Goal: Task Accomplishment & Management: Manage account settings

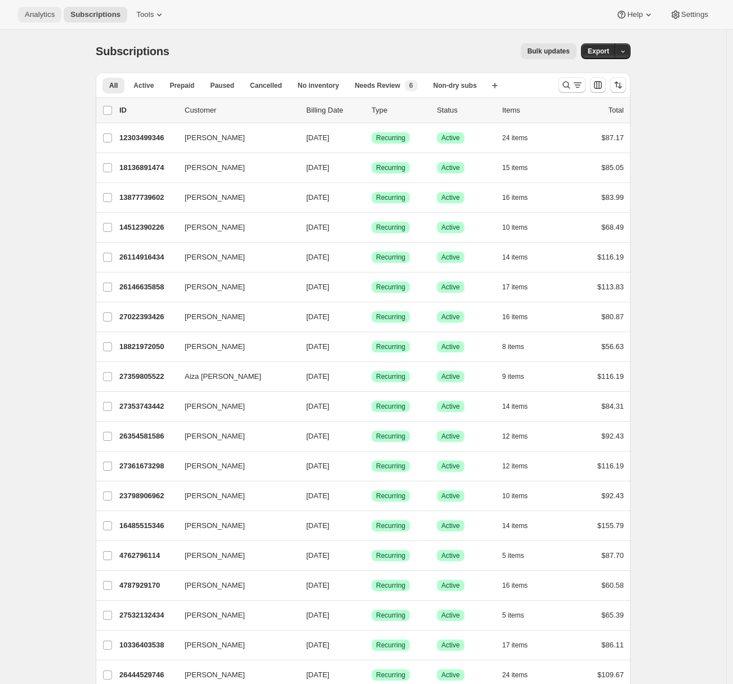
click at [50, 15] on span "Analytics" at bounding box center [40, 14] width 30 height 9
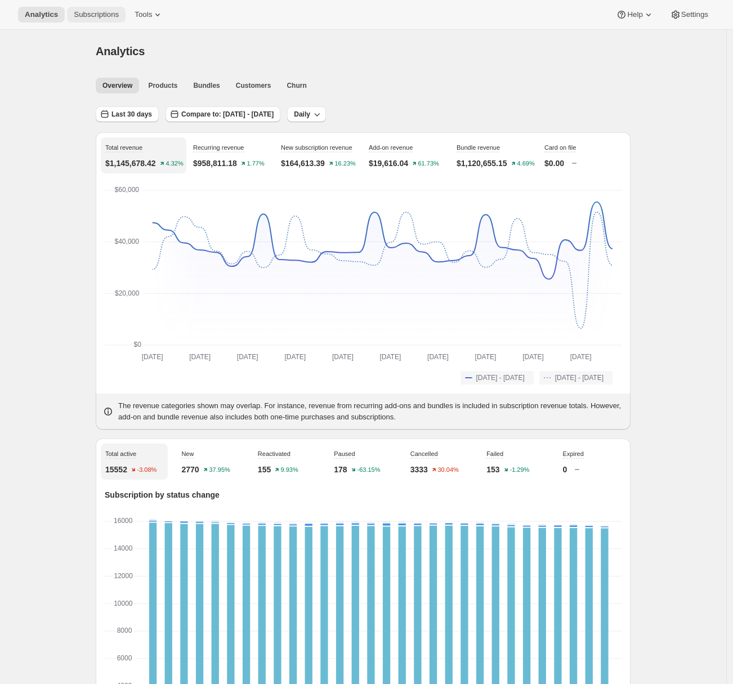
click at [90, 21] on button "Subscriptions" at bounding box center [96, 15] width 59 height 16
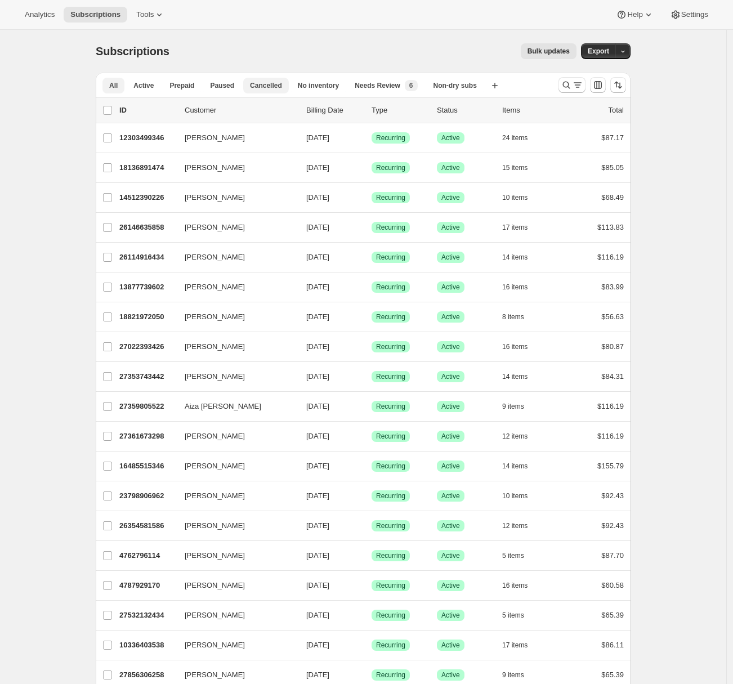
click at [262, 86] on span "Cancelled" at bounding box center [266, 85] width 32 height 9
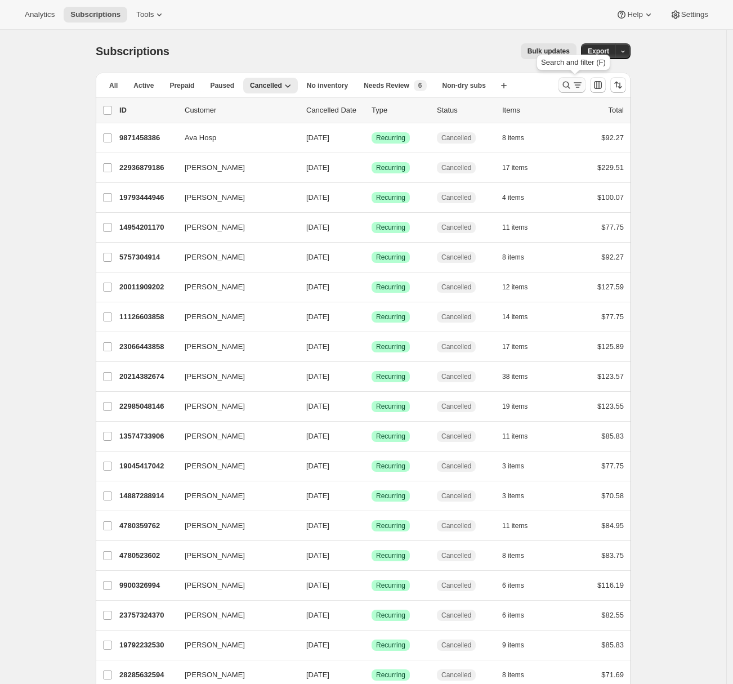
click at [579, 83] on icon "Search and filter results" at bounding box center [577, 84] width 11 height 11
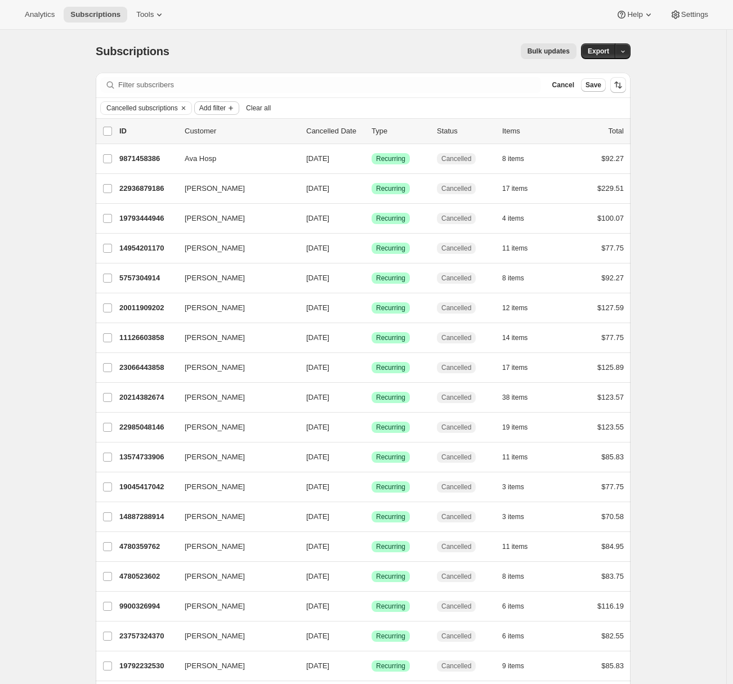
click at [233, 106] on icon "Add filter" at bounding box center [231, 108] width 5 height 5
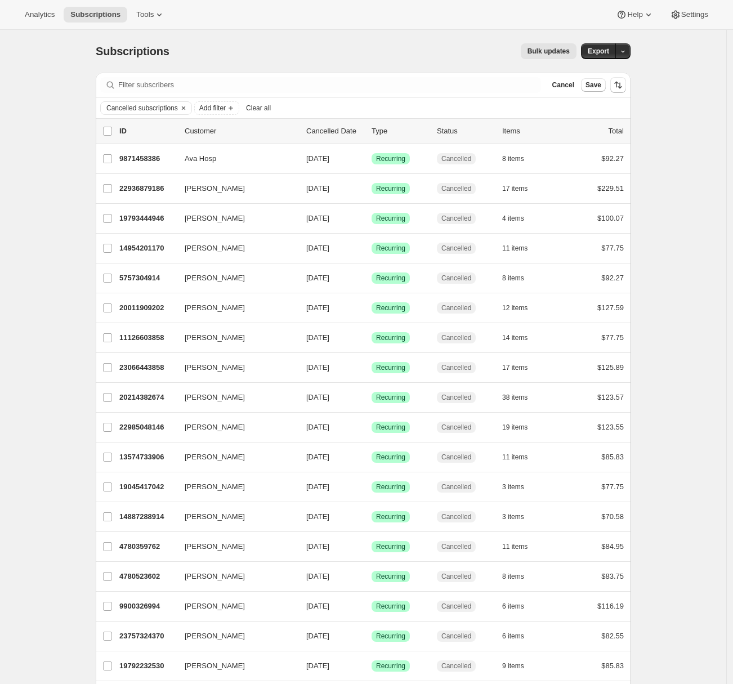
drag, startPoint x: 602, startPoint y: 57, endPoint x: 666, endPoint y: 196, distance: 153.1
click at [606, 53] on span "Export" at bounding box center [598, 51] width 21 height 9
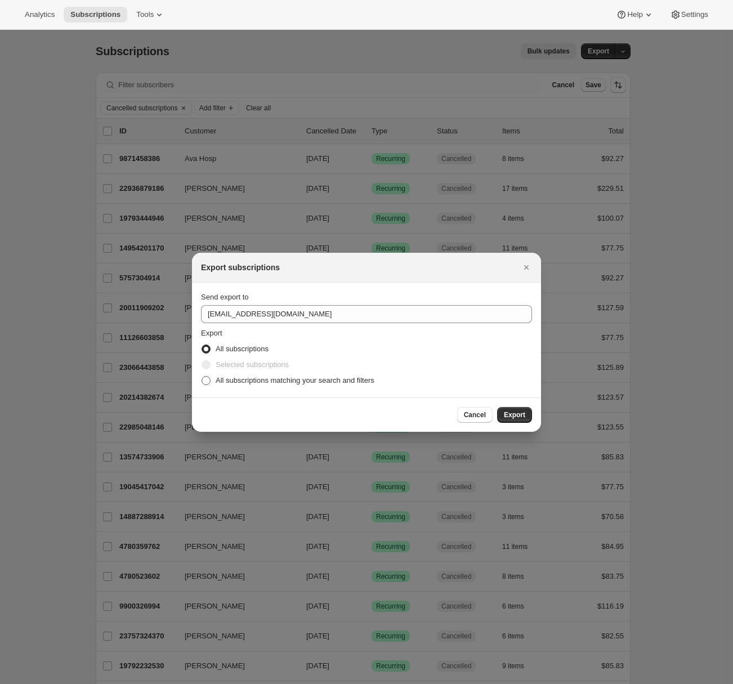
click at [237, 381] on span "All subscriptions matching your search and filters" at bounding box center [295, 380] width 159 height 8
click at [202, 377] on input "All subscriptions matching your search and filters" at bounding box center [202, 376] width 1 height 1
radio input "true"
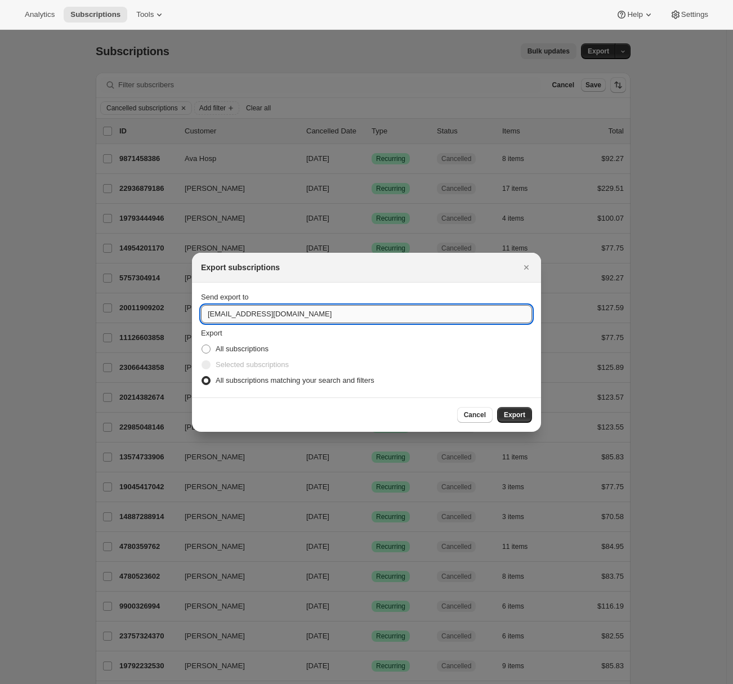
click at [240, 315] on input "[EMAIL_ADDRESS][DOMAIN_NAME]" at bounding box center [366, 314] width 331 height 18
type input "adrian@awtomic.com"
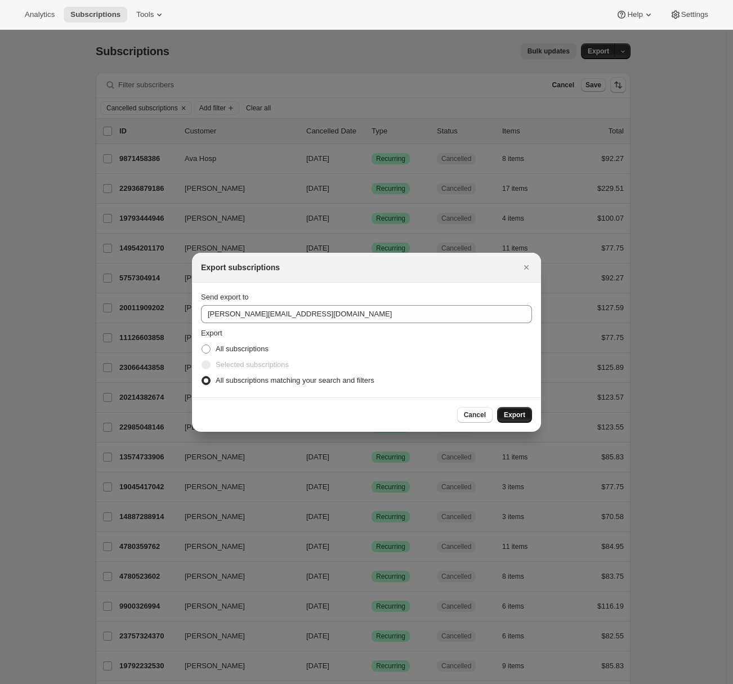
click at [515, 418] on span "Export" at bounding box center [514, 414] width 21 height 9
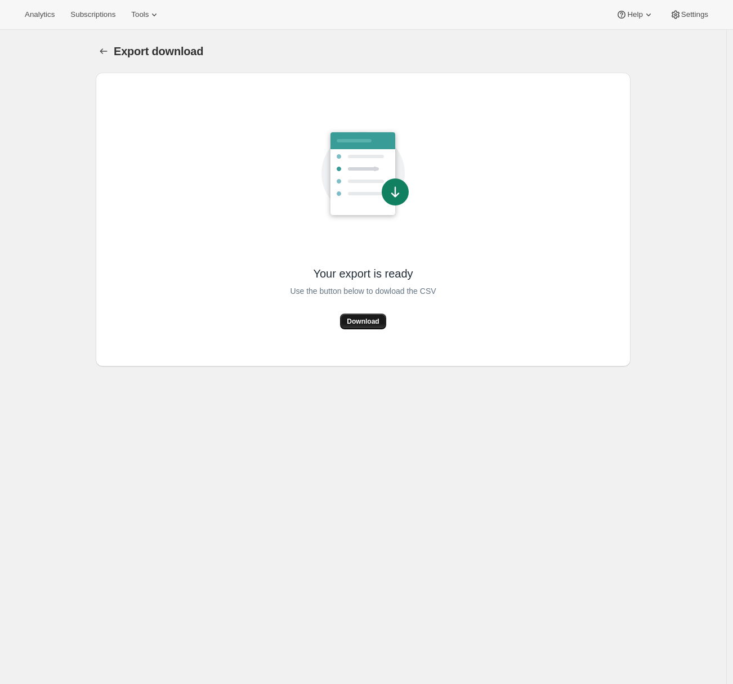
click at [364, 325] on span "Download" at bounding box center [363, 321] width 32 height 9
click at [681, 10] on span "Settings" at bounding box center [694, 14] width 27 height 9
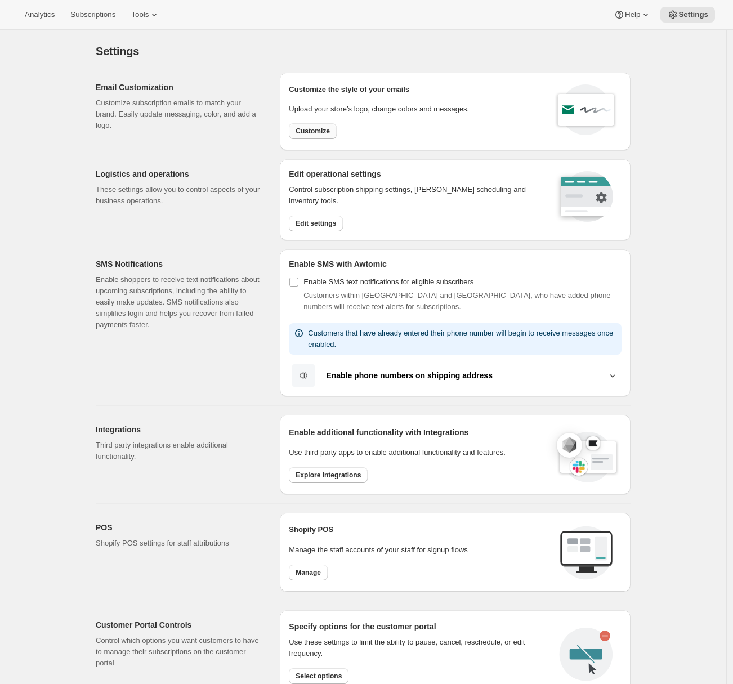
click at [302, 135] on span "Customize" at bounding box center [313, 131] width 34 height 9
select select "subscriptionMessage"
select select "5"
select select "15"
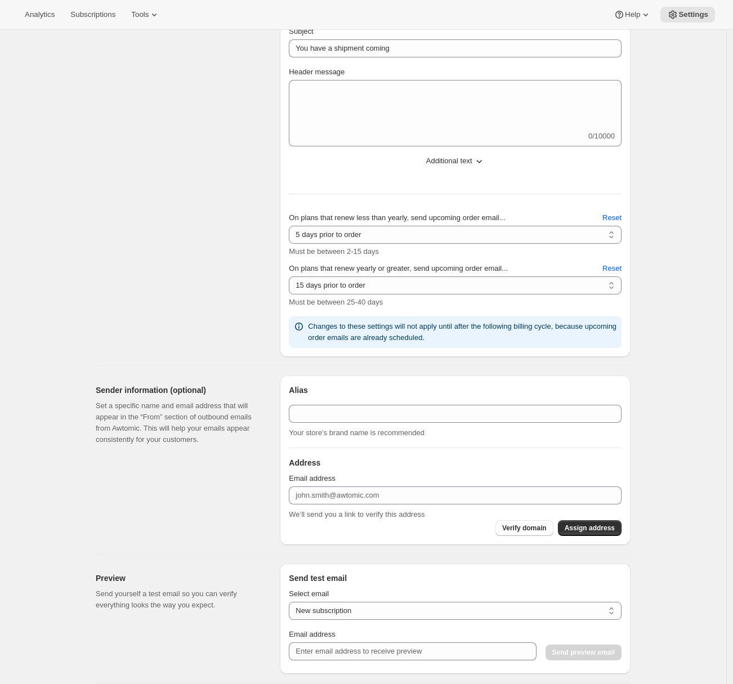
type textarea "<h2>You have a shipment coming up!</h2> Your recurring subscription from Once U…"
type input "Once Upon a Farm"
checkbox input "false"
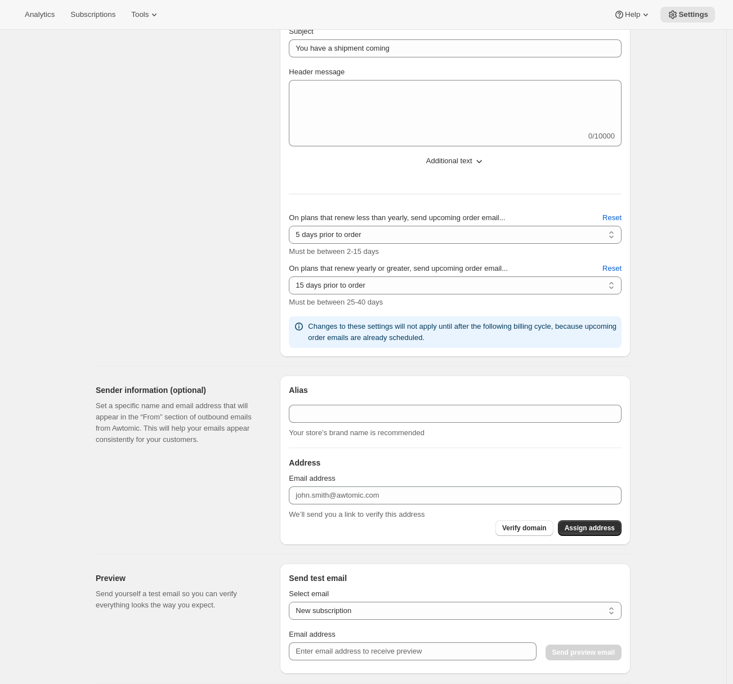
checkbox input "false"
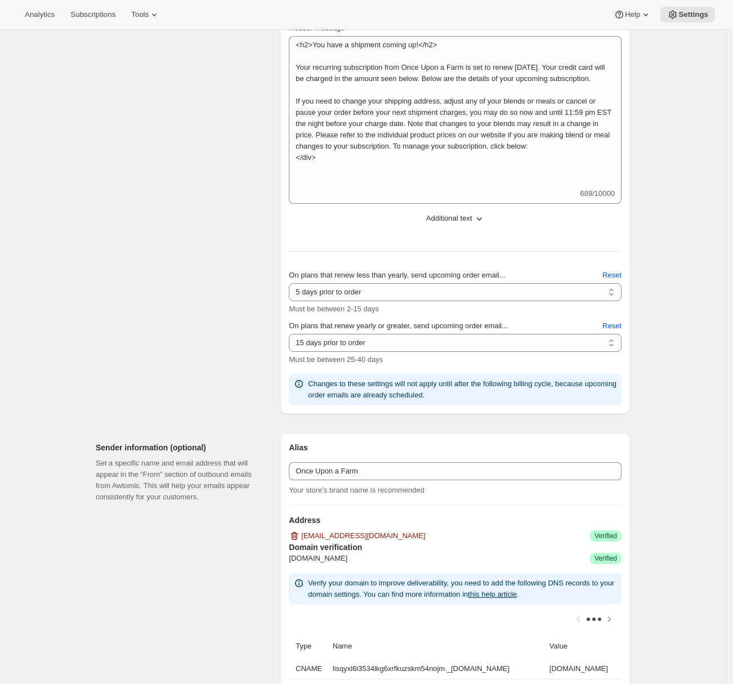
scroll to position [316, 0]
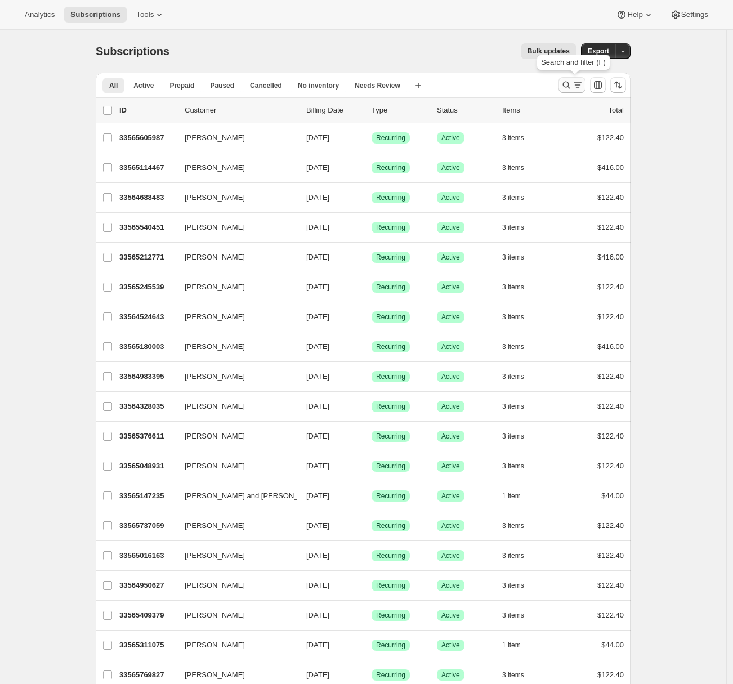
click at [575, 88] on icon "Search and filter results" at bounding box center [577, 84] width 11 height 11
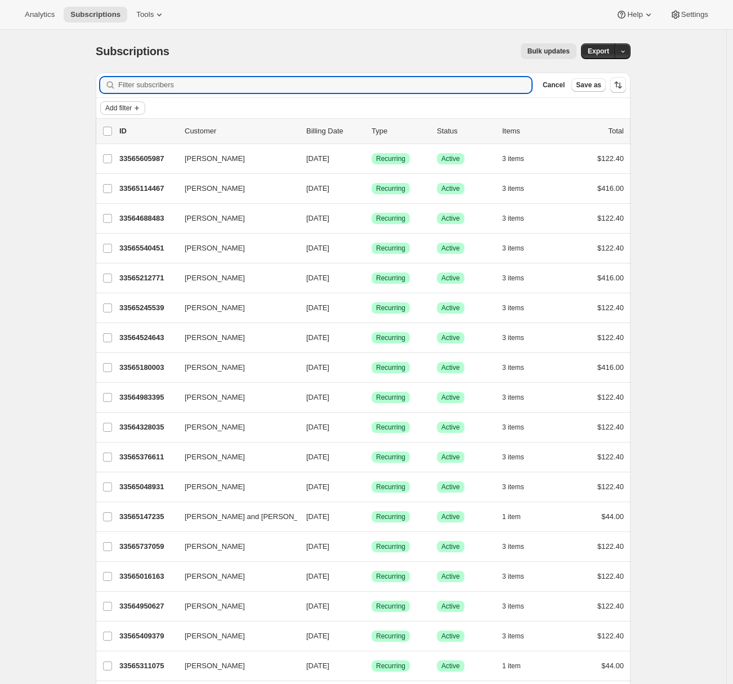
click at [139, 108] on icon "Add filter" at bounding box center [137, 108] width 5 height 5
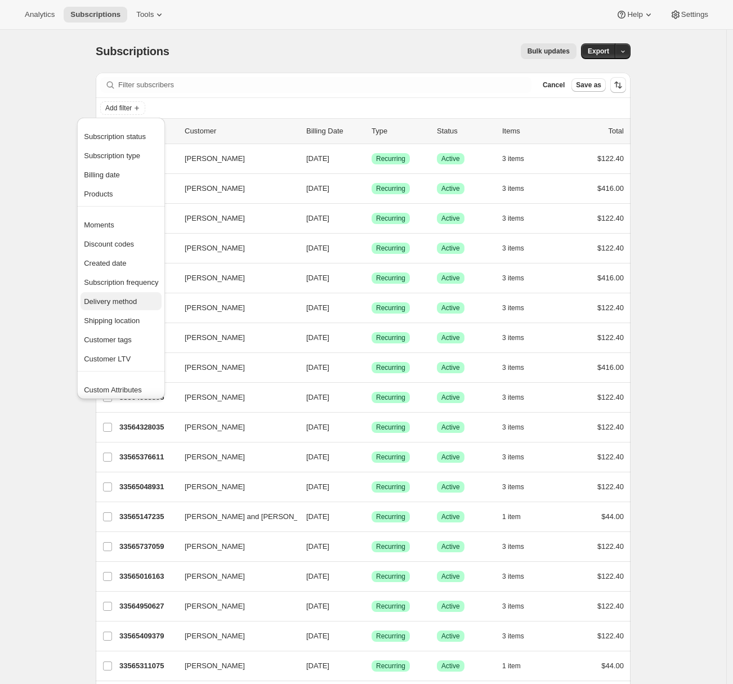
click at [122, 306] on span "Delivery method" at bounding box center [110, 301] width 53 height 8
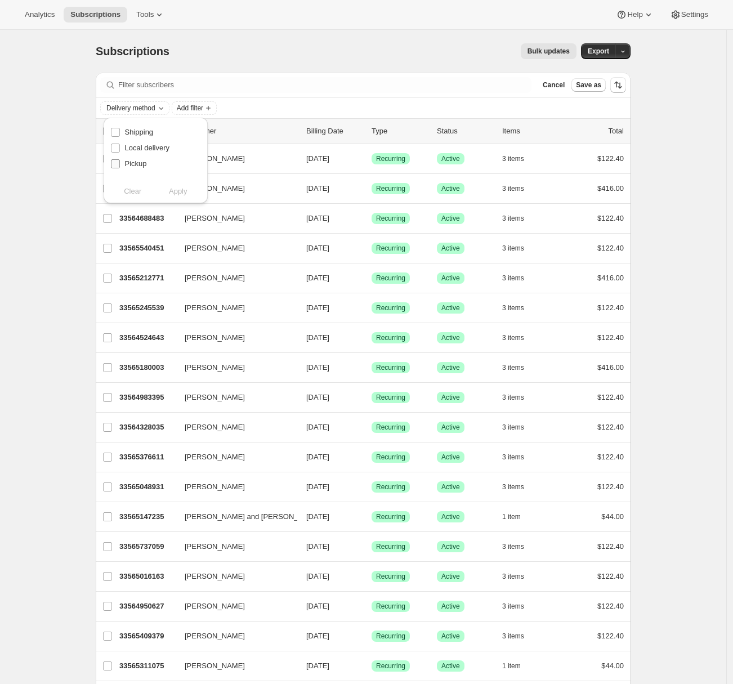
click at [125, 161] on span "Pickup" at bounding box center [136, 163] width 22 height 8
click at [120, 161] on input "Pickup" at bounding box center [115, 163] width 9 height 9
checkbox input "true"
click at [187, 191] on span "Apply" at bounding box center [178, 191] width 19 height 11
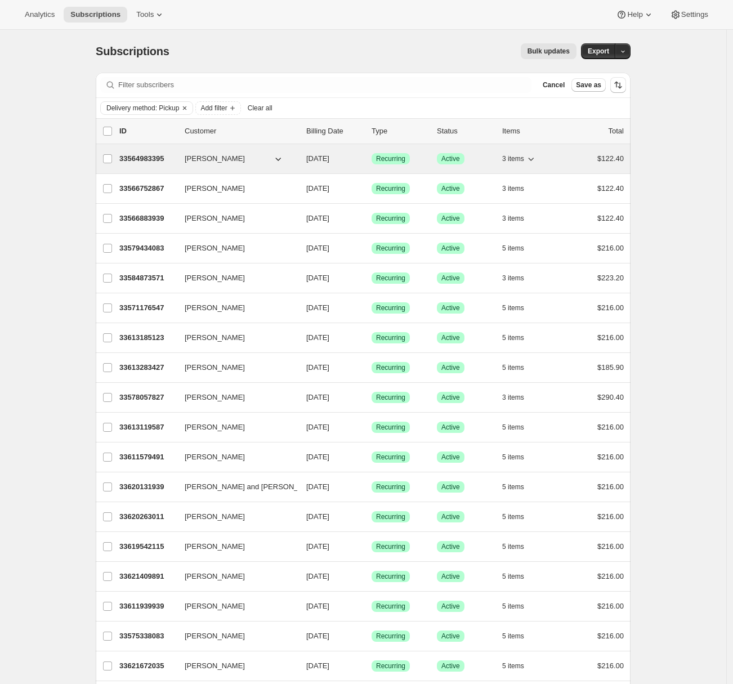
click at [152, 156] on p "33564983395" at bounding box center [147, 158] width 56 height 11
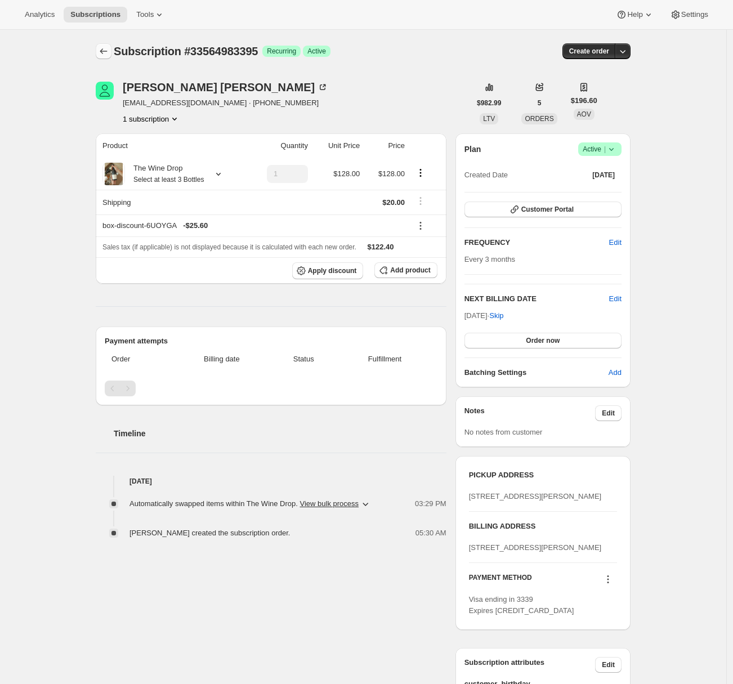
click at [104, 50] on icon "Subscriptions" at bounding box center [103, 51] width 11 height 11
